Goal: Task Accomplishment & Management: Manage account settings

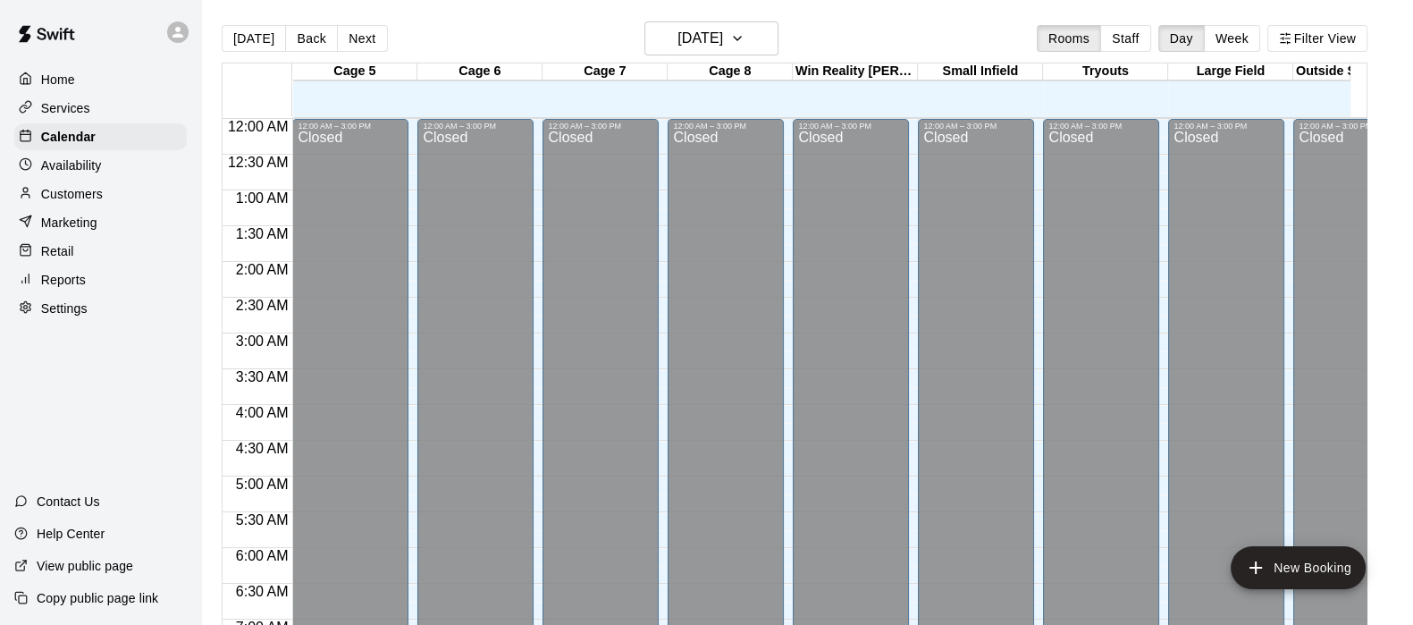
scroll to position [1095, 33]
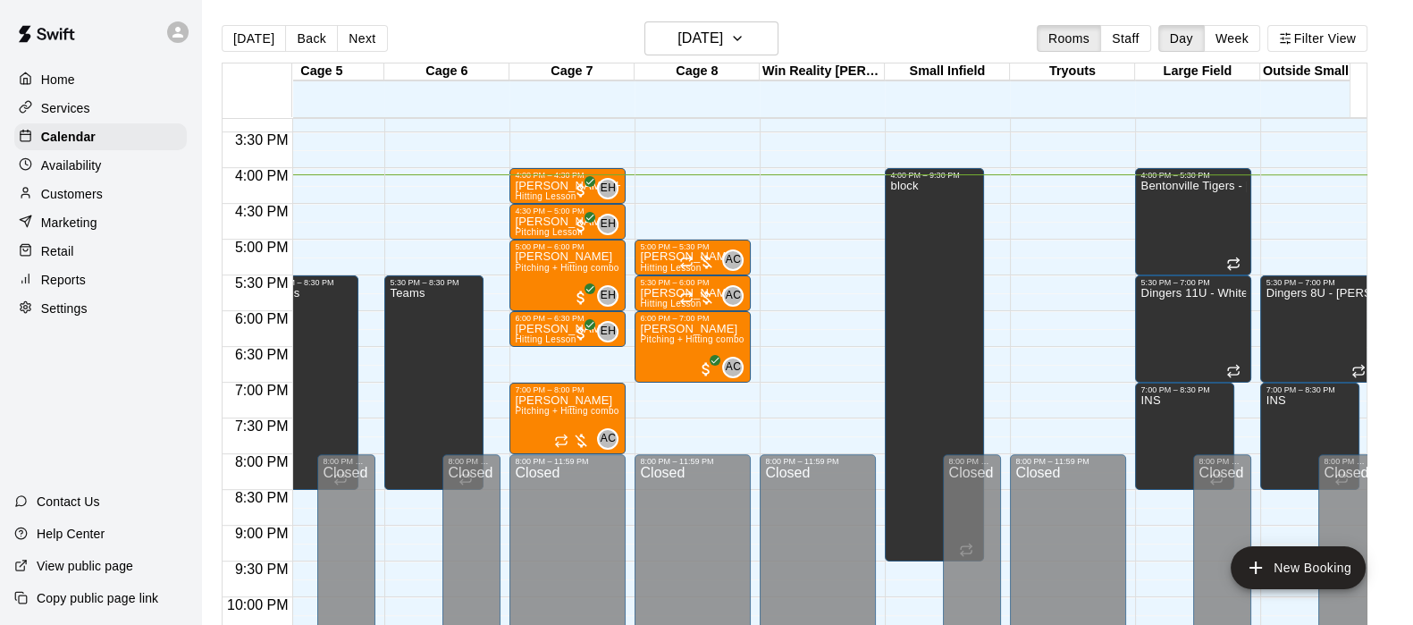
click at [58, 199] on p "Customers" at bounding box center [72, 194] width 62 height 18
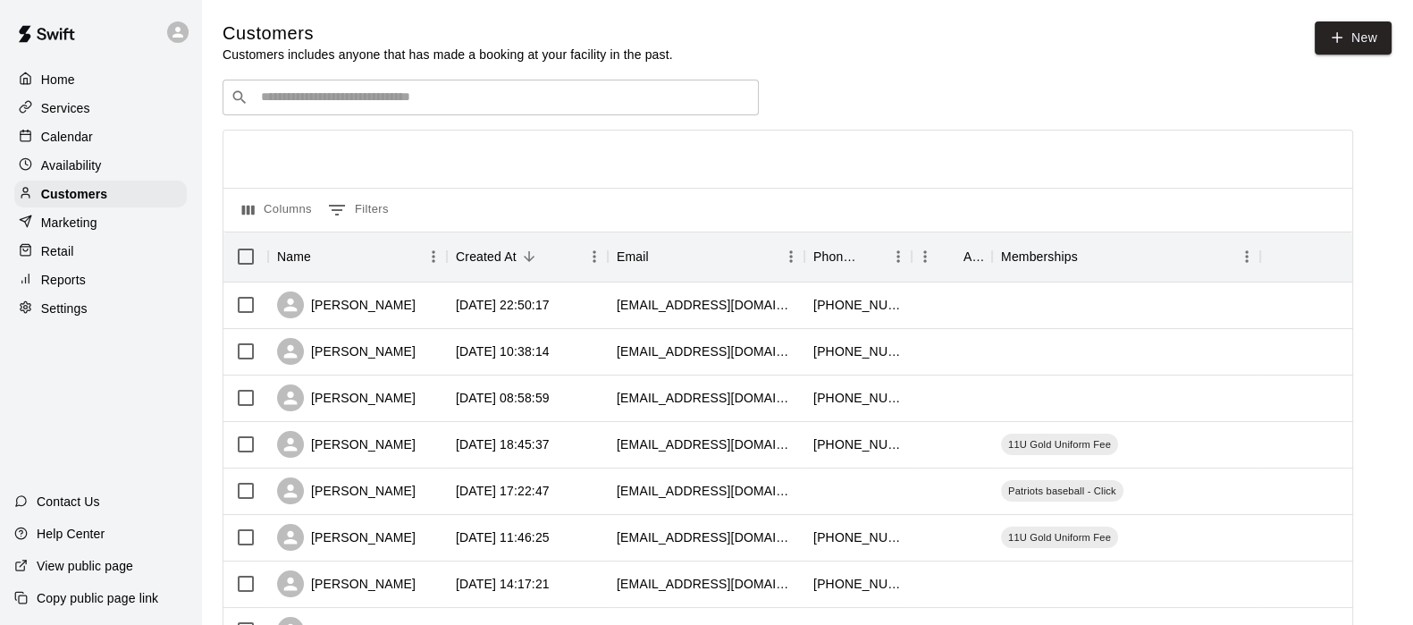
click at [274, 86] on div "​ ​" at bounding box center [491, 98] width 536 height 36
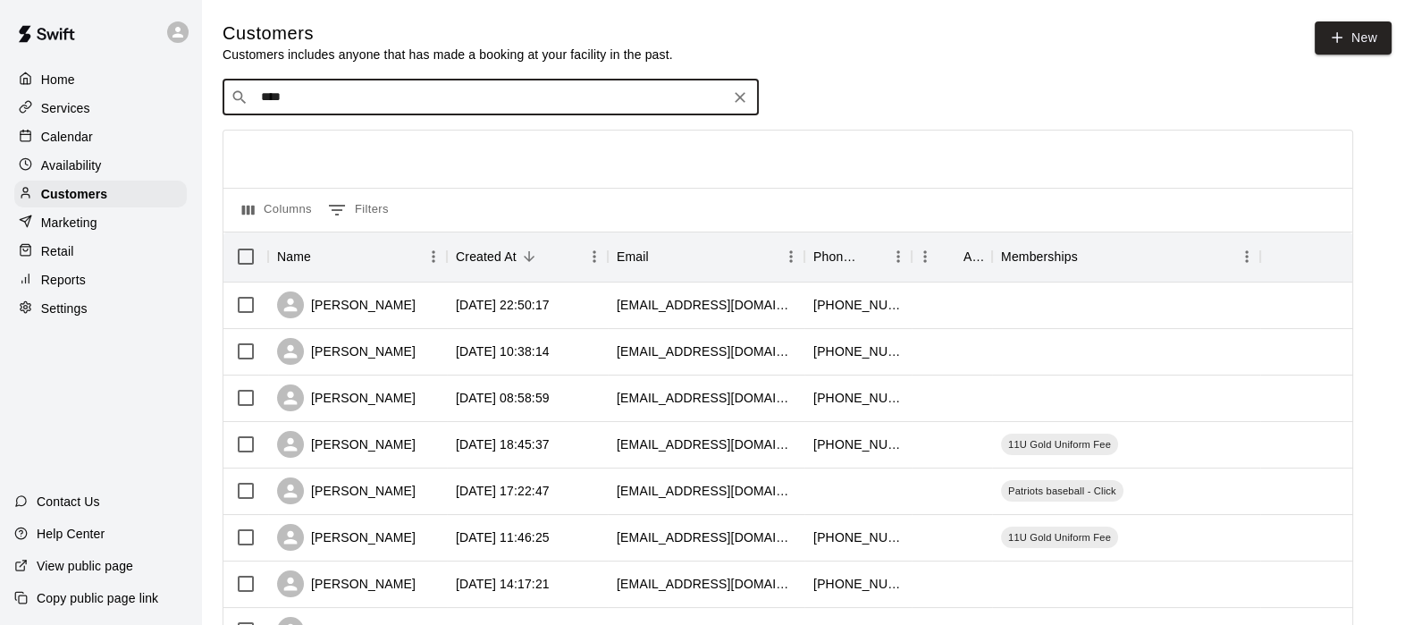
type input "*****"
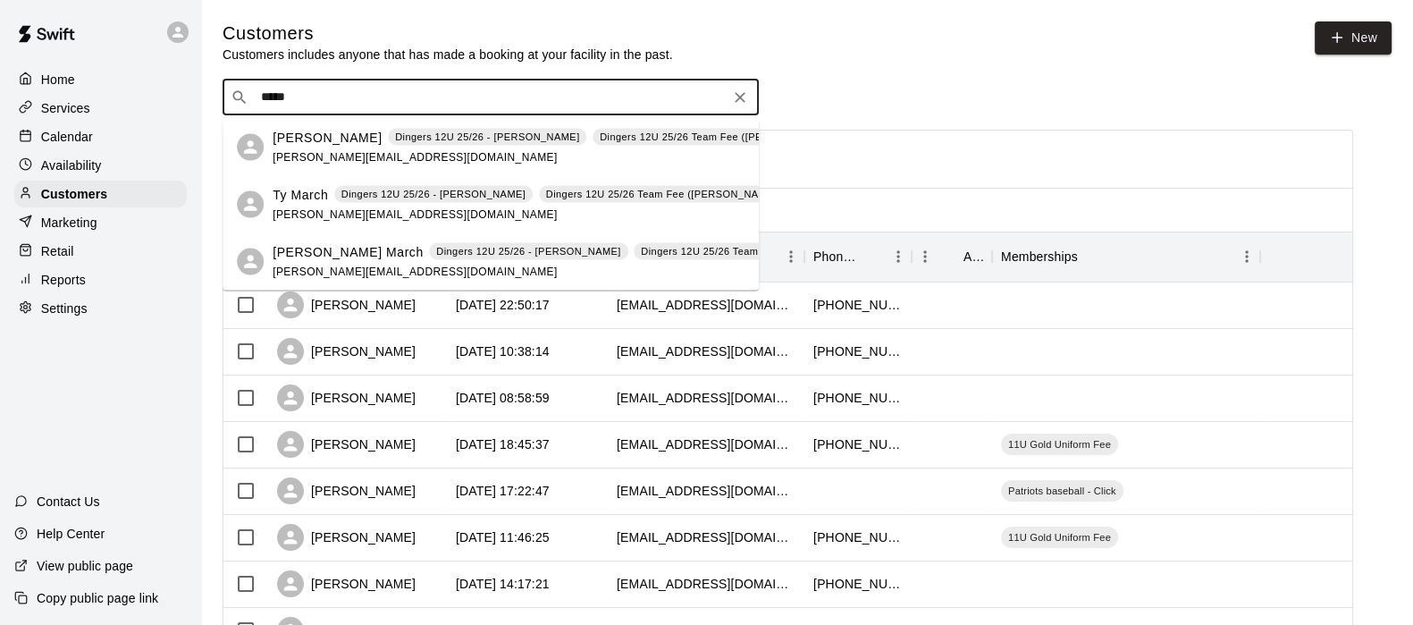
click at [314, 154] on span "[PERSON_NAME][EMAIL_ADDRESS][DOMAIN_NAME]" at bounding box center [415, 156] width 284 height 13
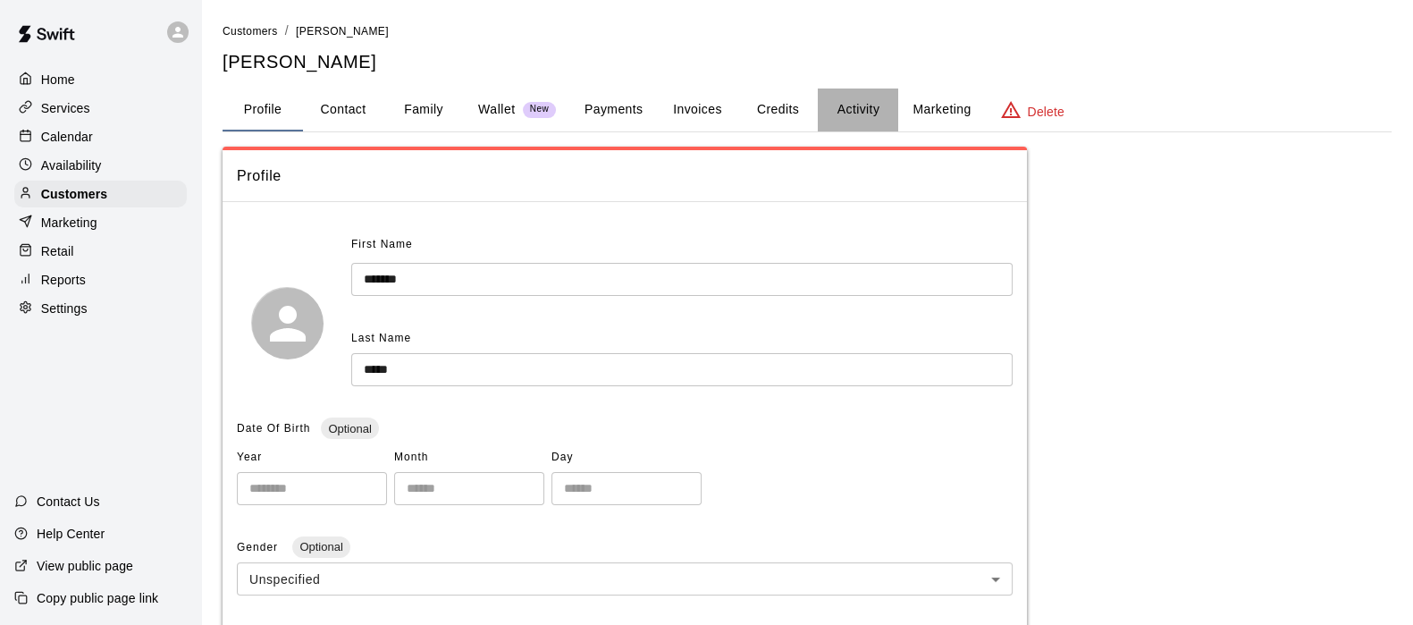
click at [840, 111] on button "Activity" at bounding box center [858, 110] width 80 height 43
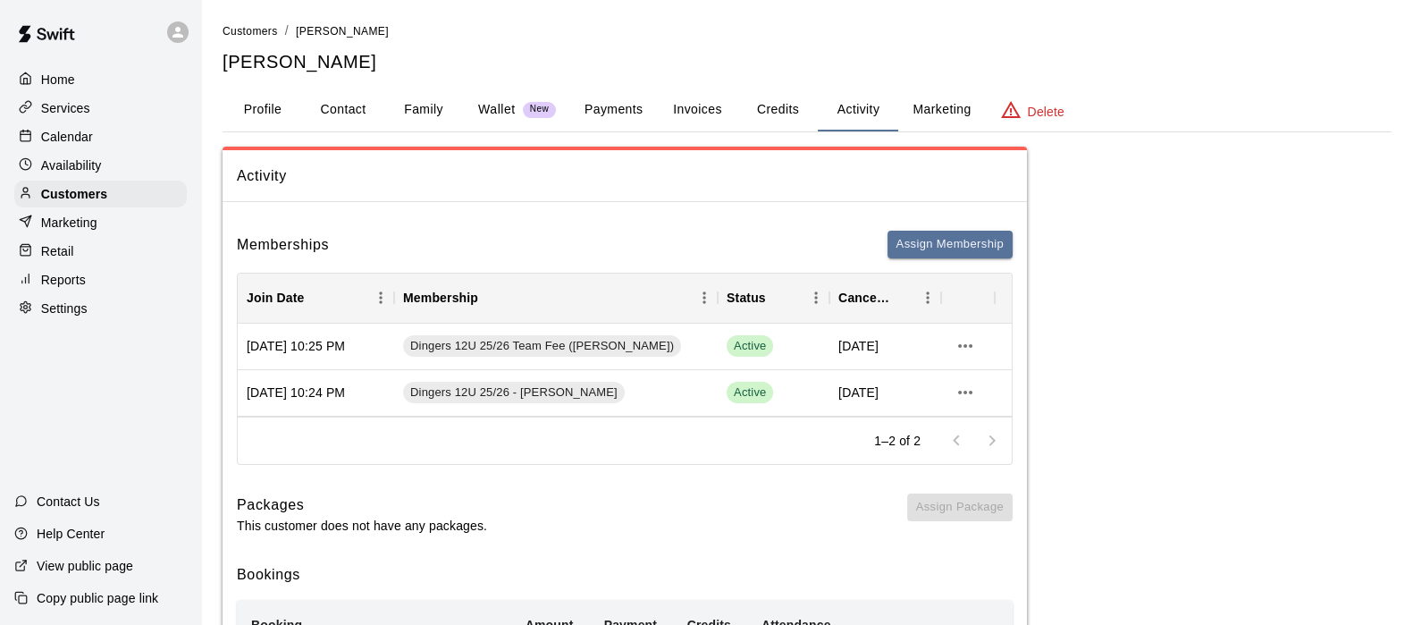
click at [611, 108] on button "Payments" at bounding box center [613, 110] width 87 height 43
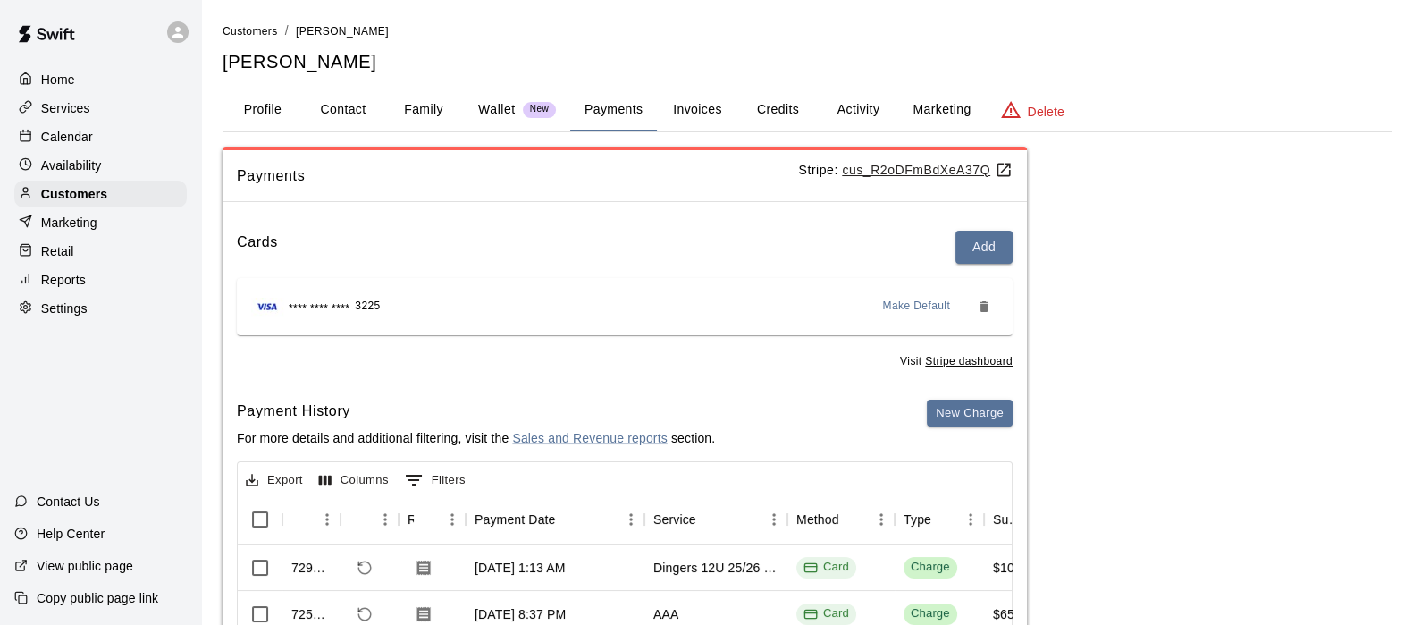
click at [855, 104] on button "Activity" at bounding box center [858, 110] width 80 height 43
click at [70, 135] on p "Calendar" at bounding box center [67, 137] width 52 height 18
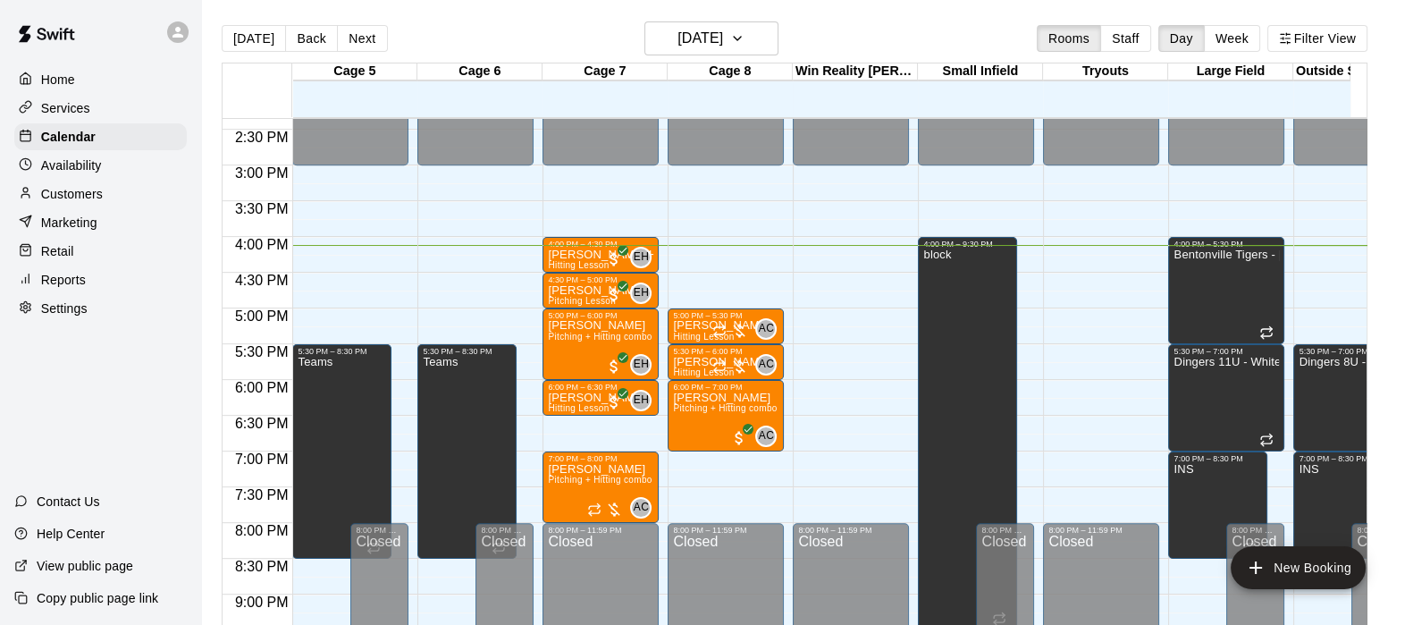
scroll to position [1025, 0]
